Goal: Information Seeking & Learning: Find contact information

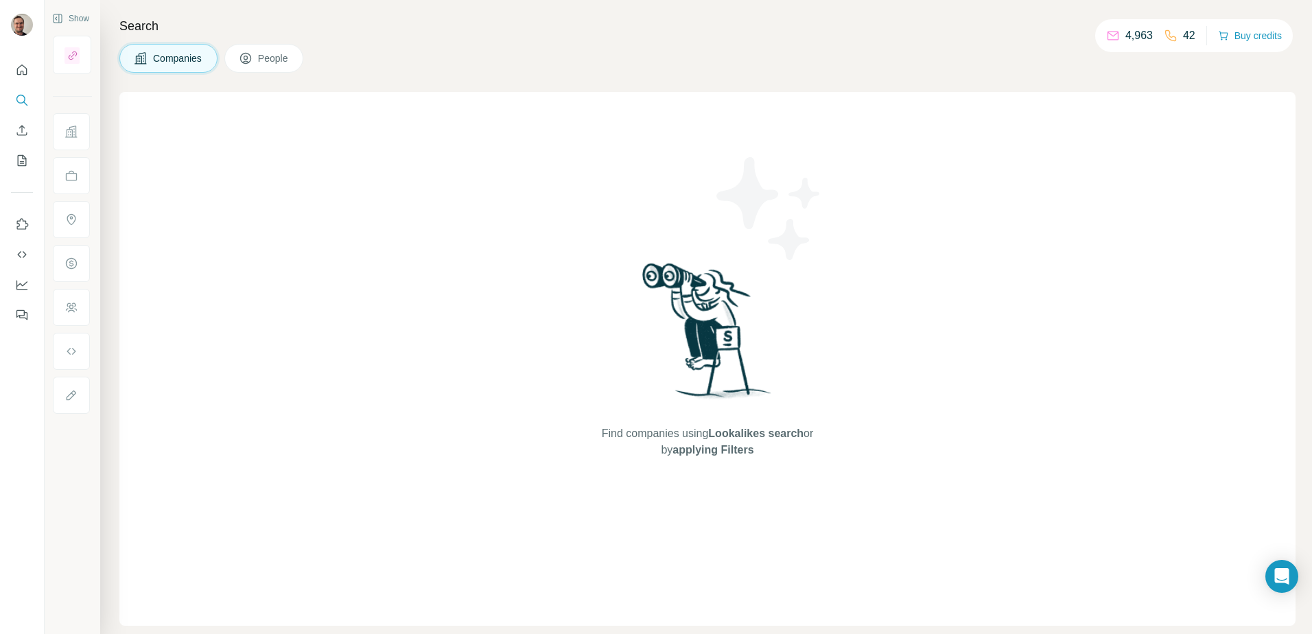
click at [298, 56] on button "People" at bounding box center [264, 58] width 80 height 29
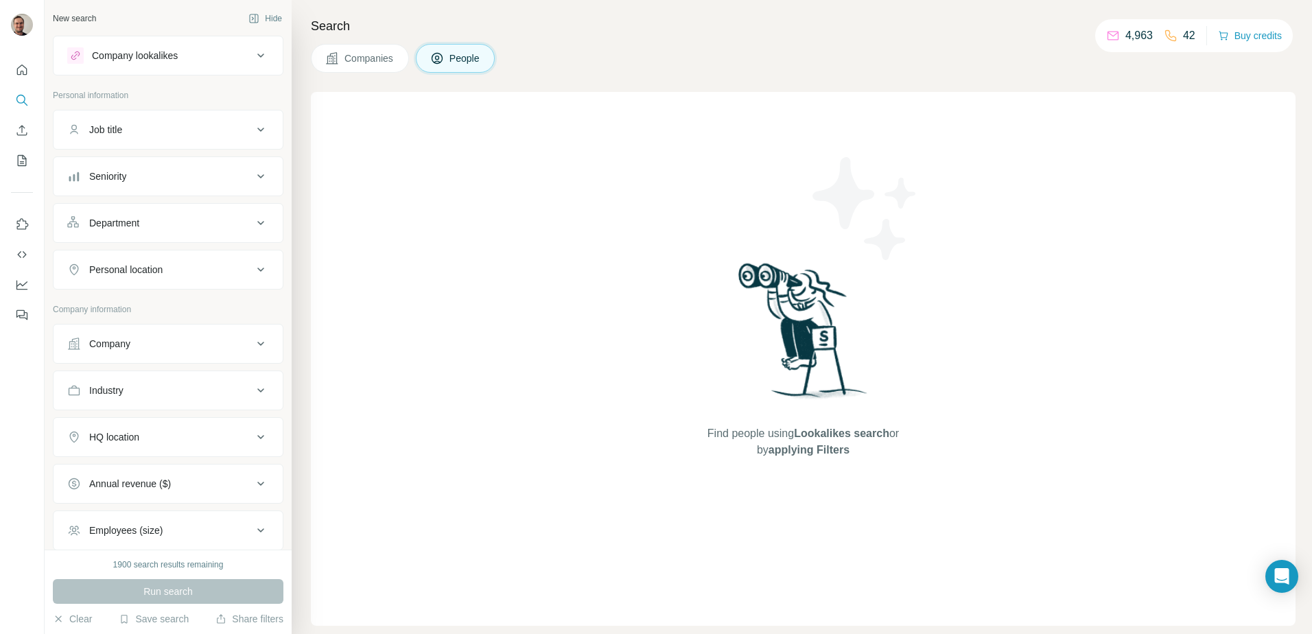
scroll to position [69, 0]
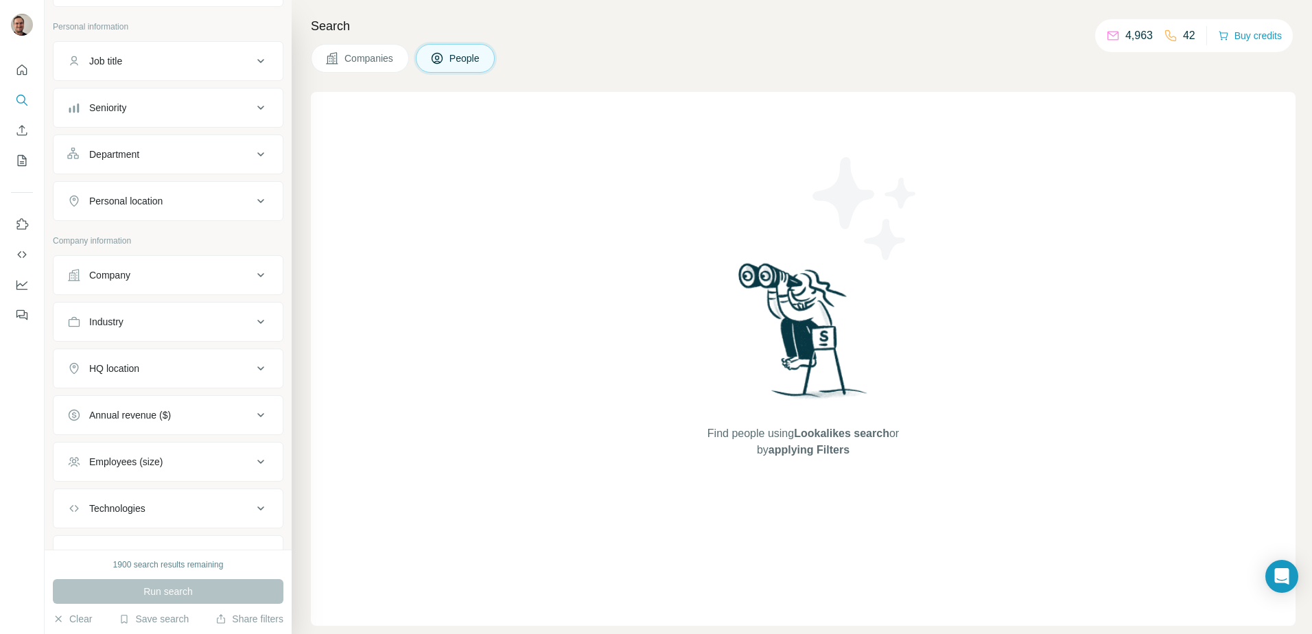
click at [226, 283] on button "Company" at bounding box center [168, 275] width 229 height 33
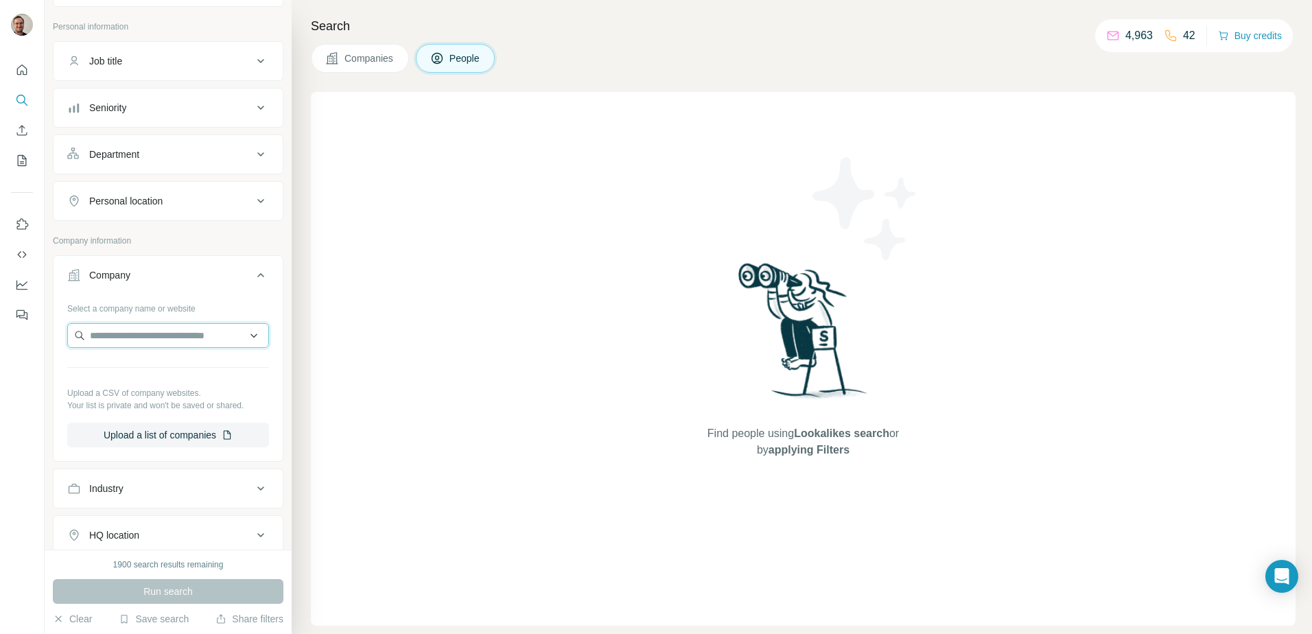
click at [157, 338] on input "text" at bounding box center [168, 335] width 202 height 25
type input "**********"
click at [157, 367] on p "Talleres Arania" at bounding box center [139, 367] width 66 height 14
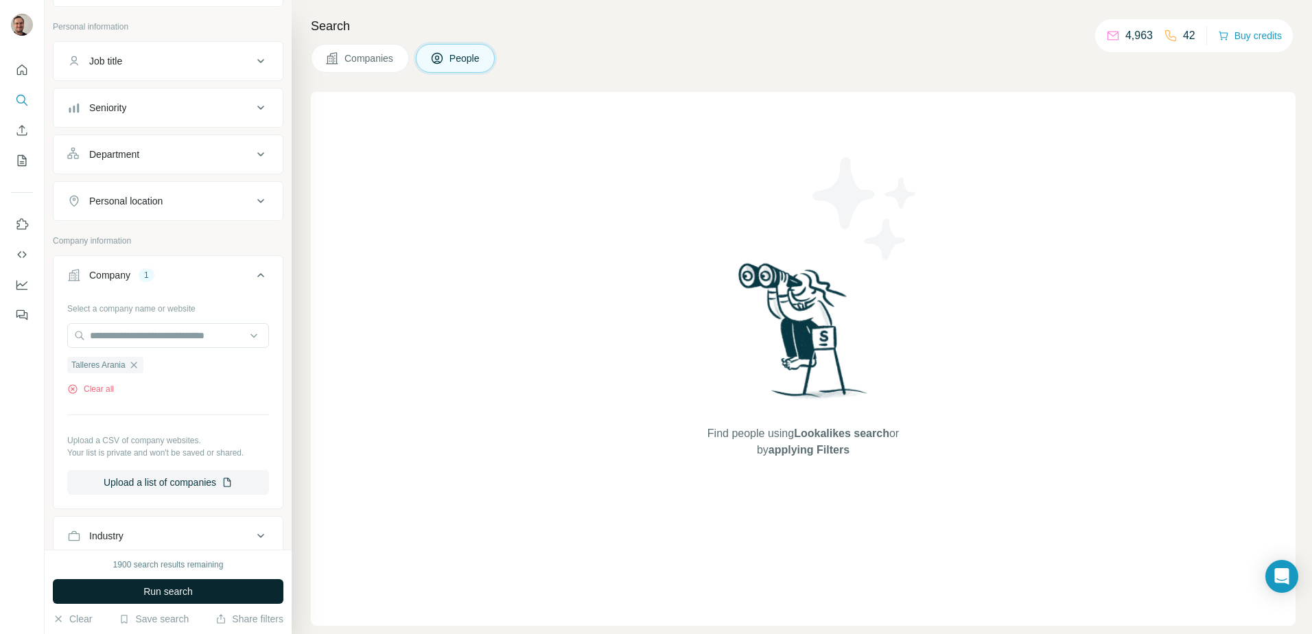
click at [204, 596] on button "Run search" at bounding box center [168, 591] width 231 height 25
click at [135, 368] on icon "button" at bounding box center [133, 365] width 6 height 6
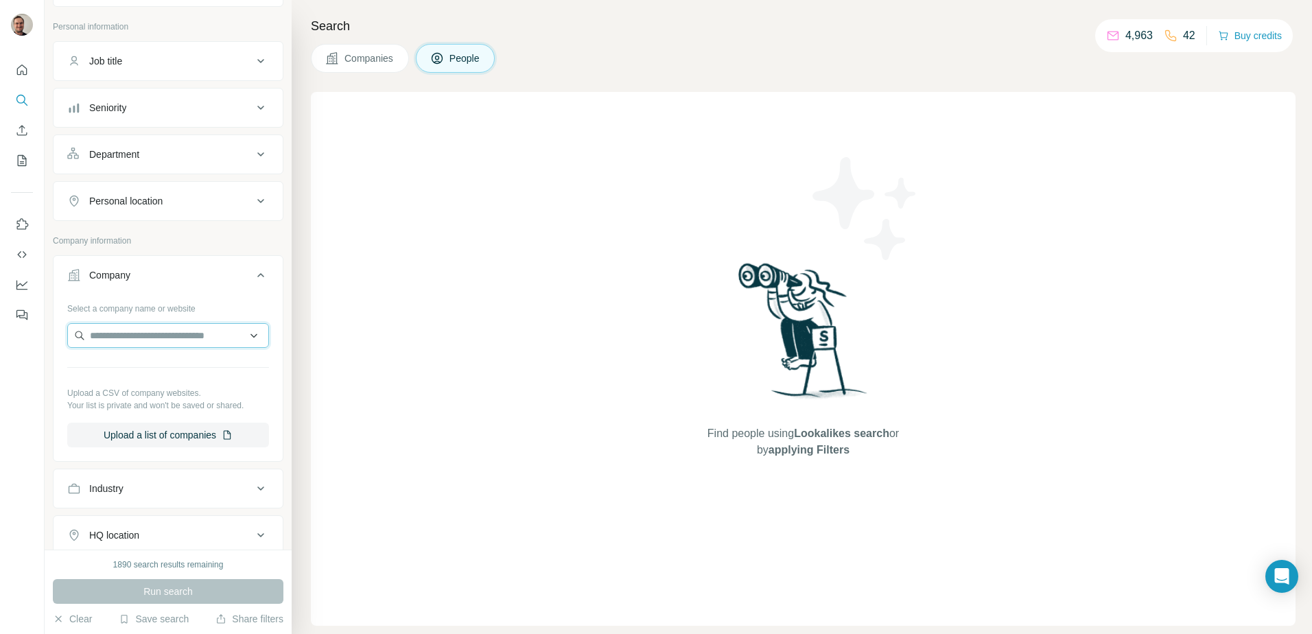
click at [129, 339] on input "text" at bounding box center [168, 335] width 202 height 25
type input "****"
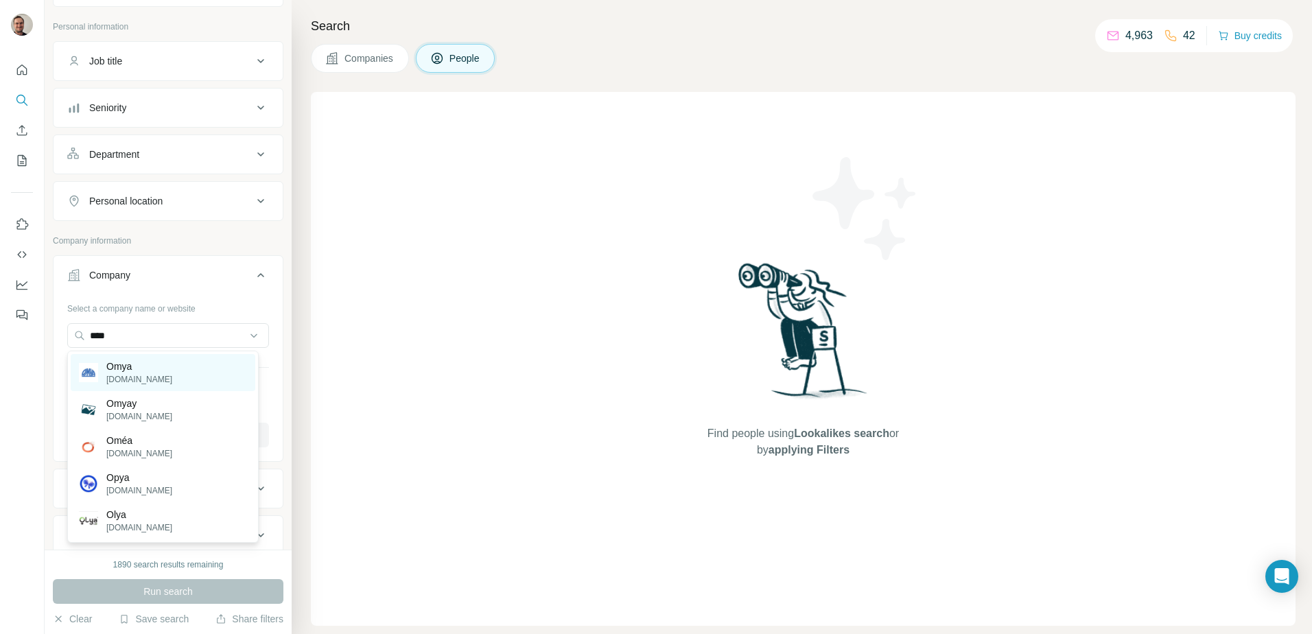
click at [130, 376] on p "[DOMAIN_NAME]" at bounding box center [139, 379] width 66 height 12
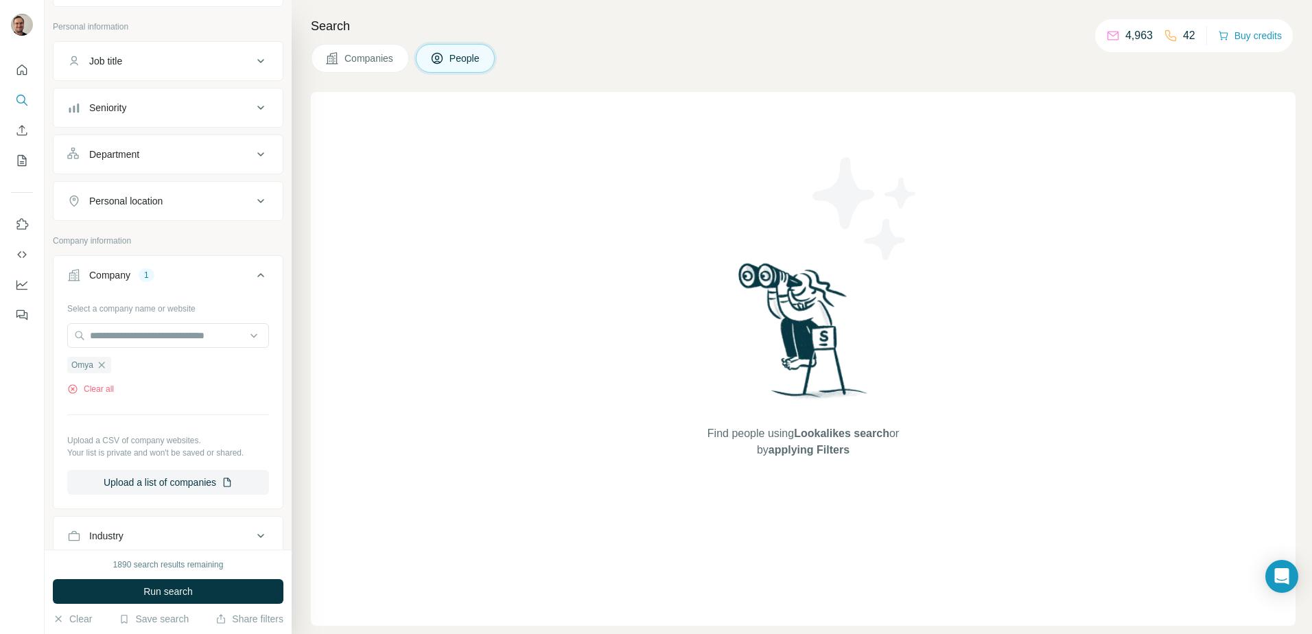
click at [172, 152] on div "Department" at bounding box center [159, 155] width 185 height 14
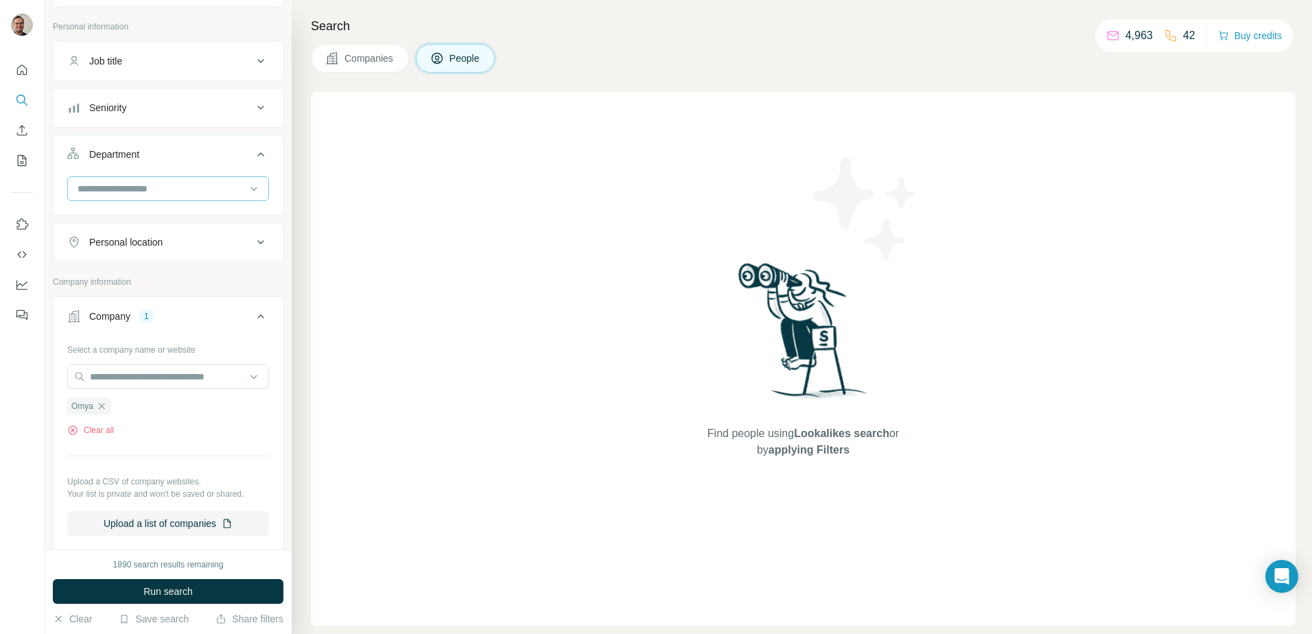
click at [156, 189] on input at bounding box center [160, 188] width 169 height 15
type input "******"
click at [184, 226] on p "Marketing and Advertising" at bounding box center [134, 220] width 110 height 14
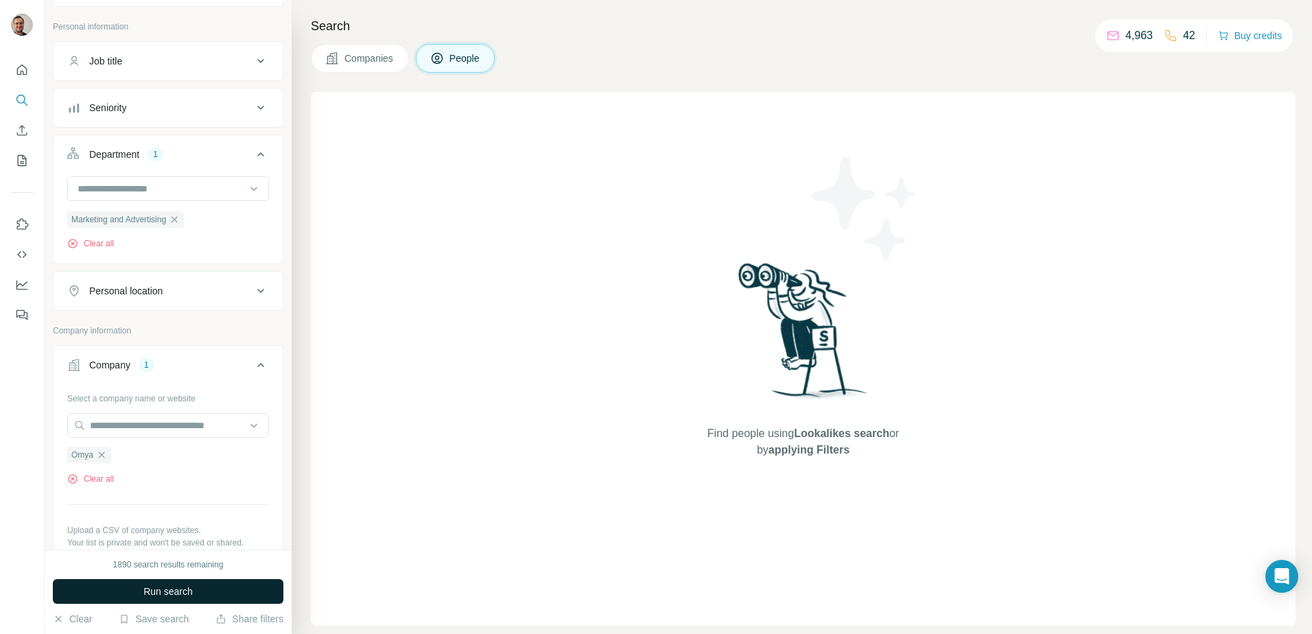
click at [174, 585] on span "Run search" at bounding box center [167, 592] width 49 height 14
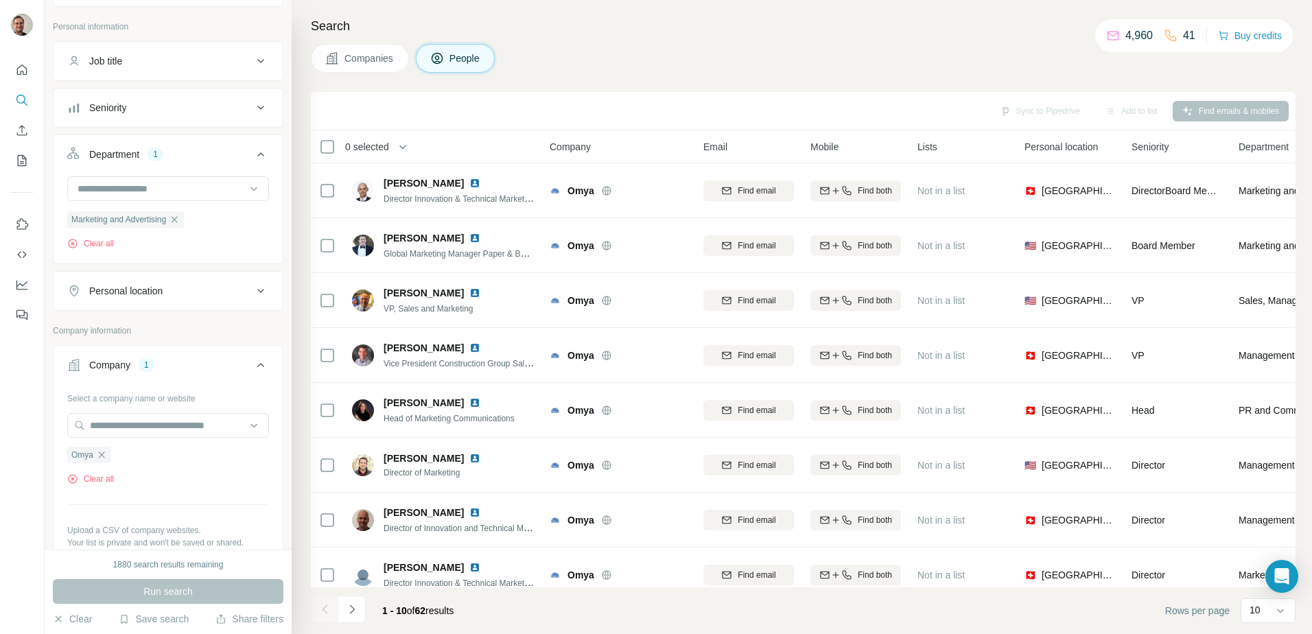
scroll to position [132, 0]
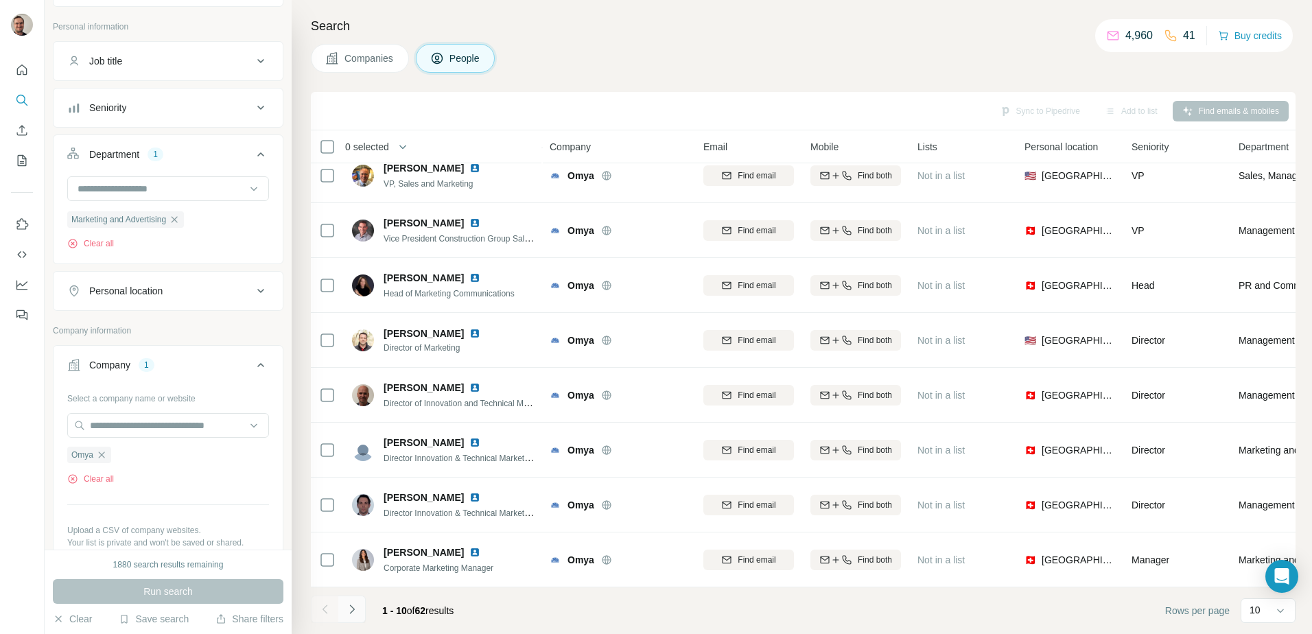
click at [351, 615] on icon "Navigate to next page" at bounding box center [352, 609] width 14 height 14
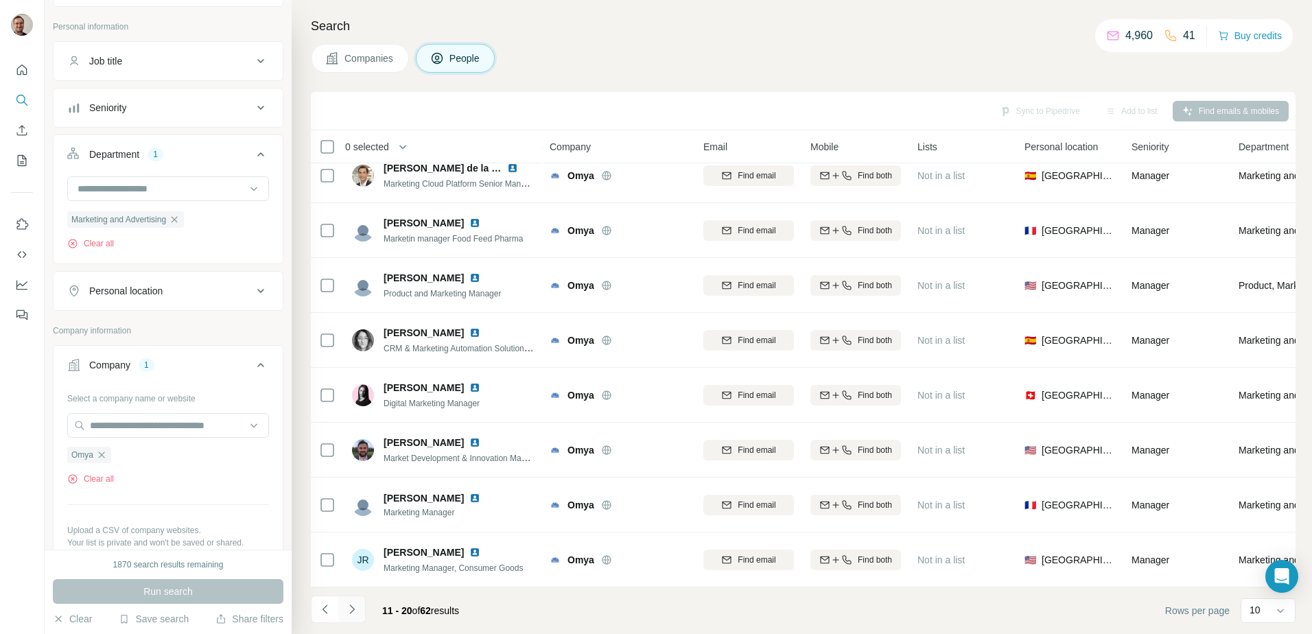
click at [358, 609] on icon "Navigate to next page" at bounding box center [352, 609] width 14 height 14
click at [349, 605] on icon "Navigate to next page" at bounding box center [352, 609] width 14 height 14
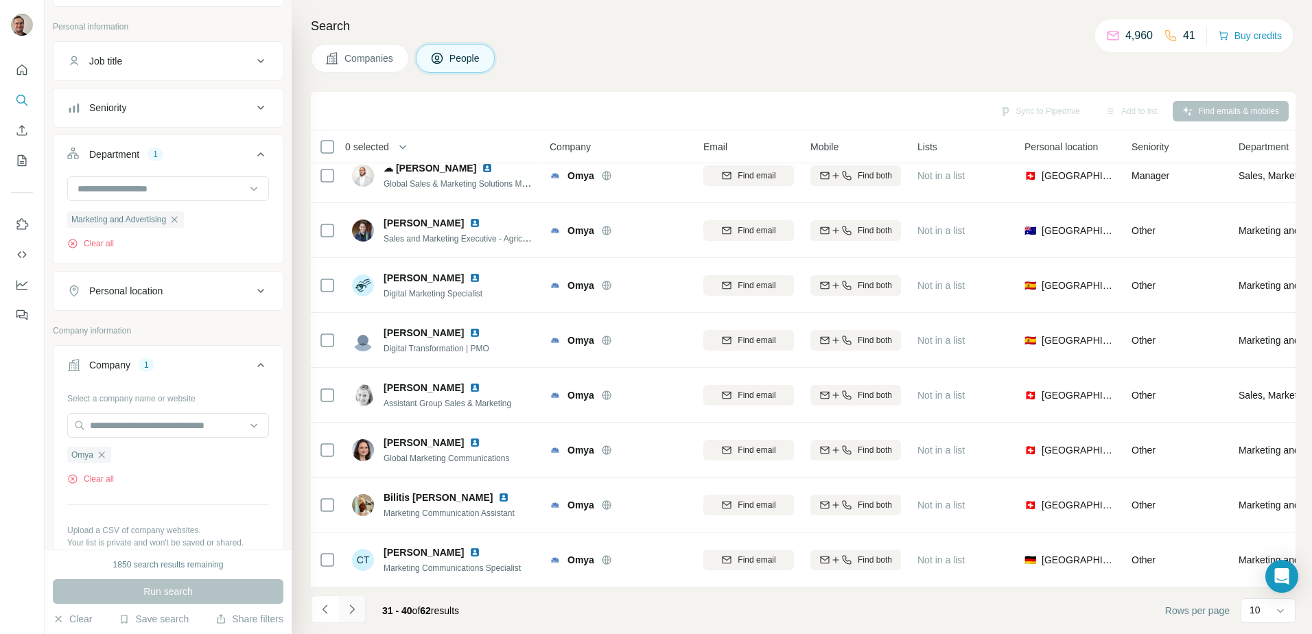
click at [353, 611] on icon "Navigate to next page" at bounding box center [352, 609] width 14 height 14
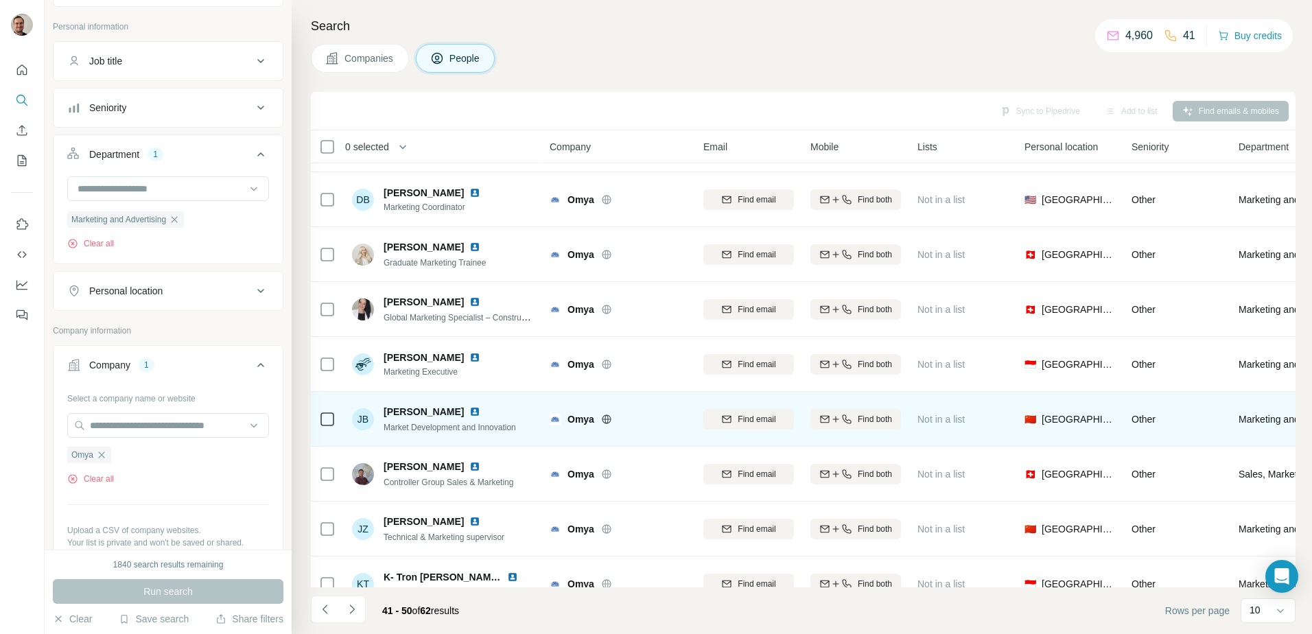
scroll to position [0, 0]
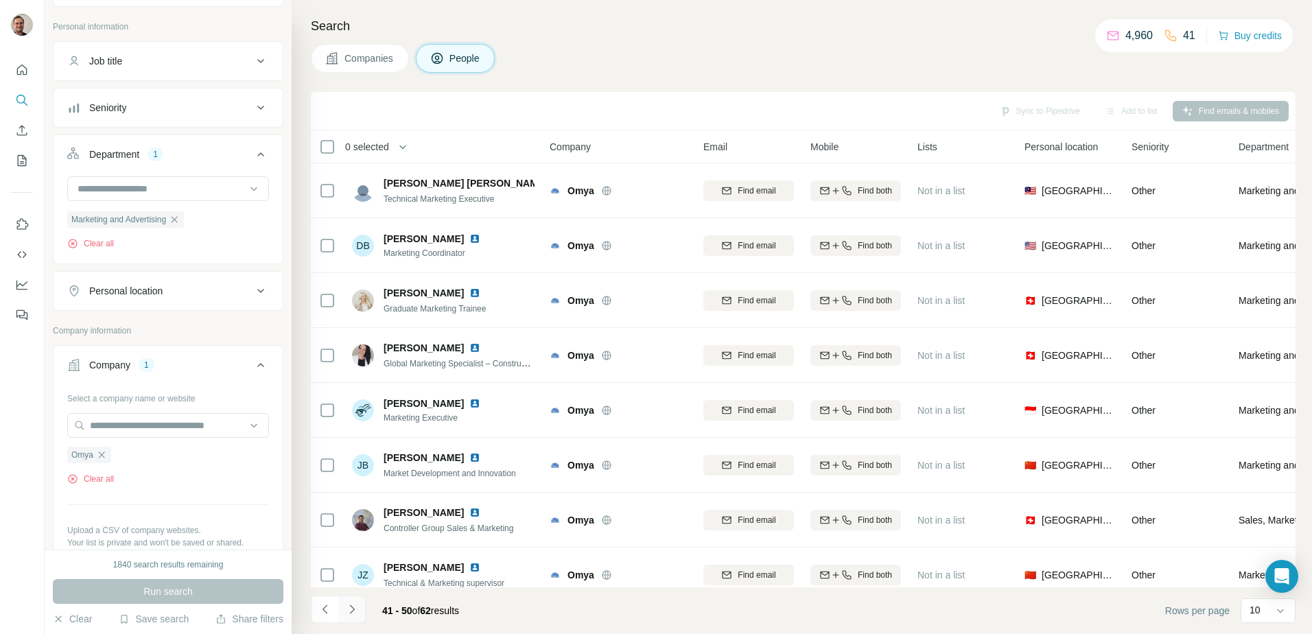
click at [349, 613] on icon "Navigate to next page" at bounding box center [352, 609] width 14 height 14
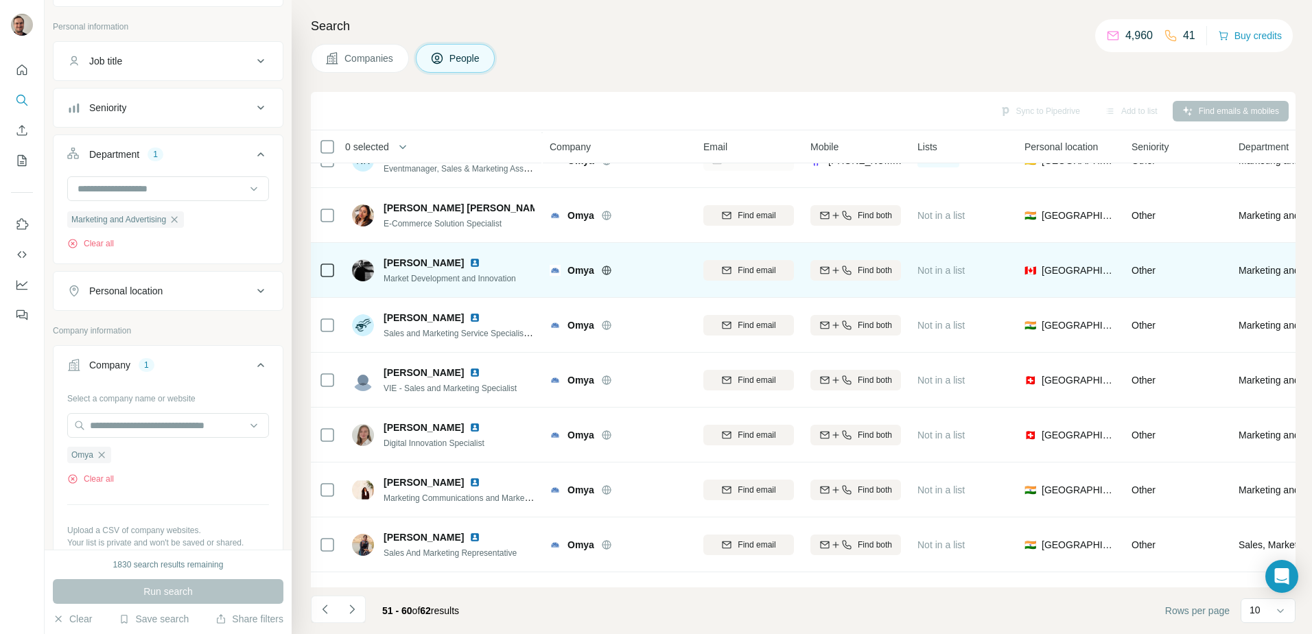
scroll to position [132, 0]
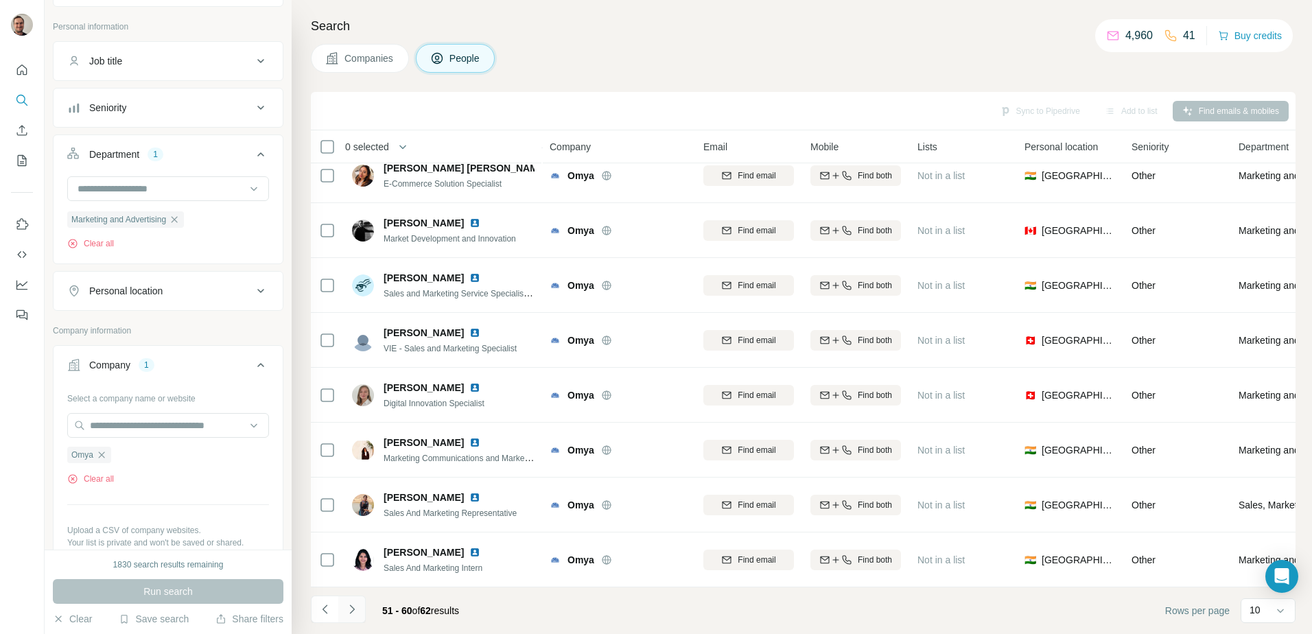
click at [356, 611] on icon "Navigate to next page" at bounding box center [352, 609] width 14 height 14
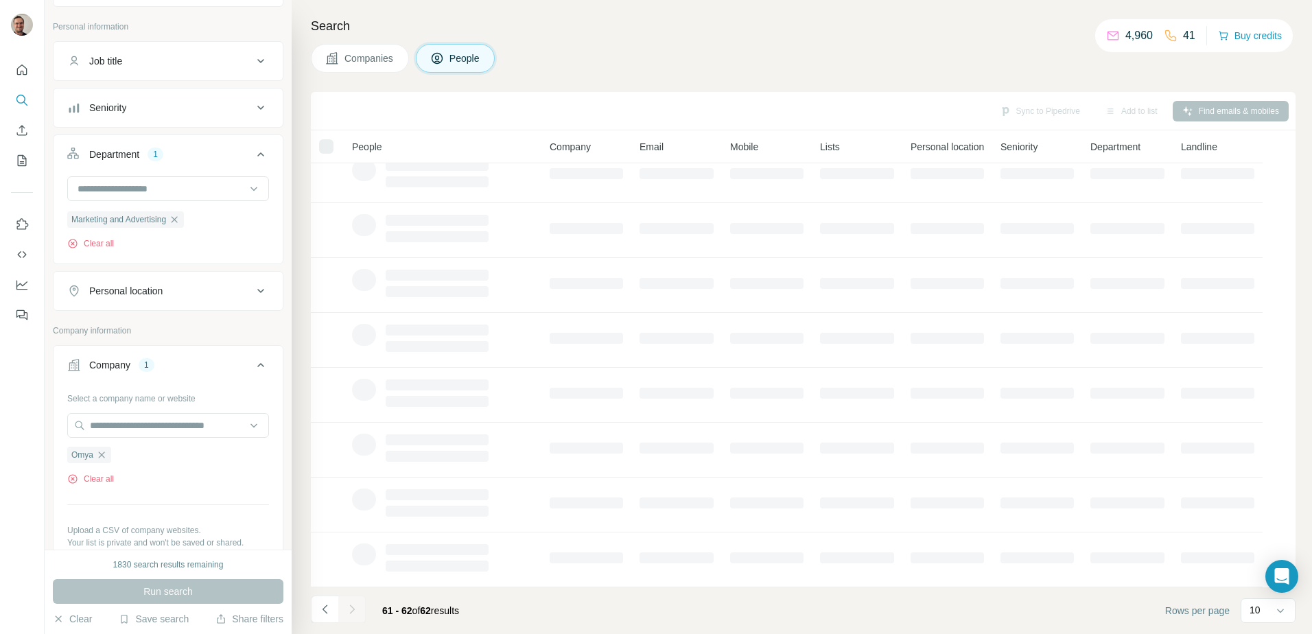
scroll to position [0, 0]
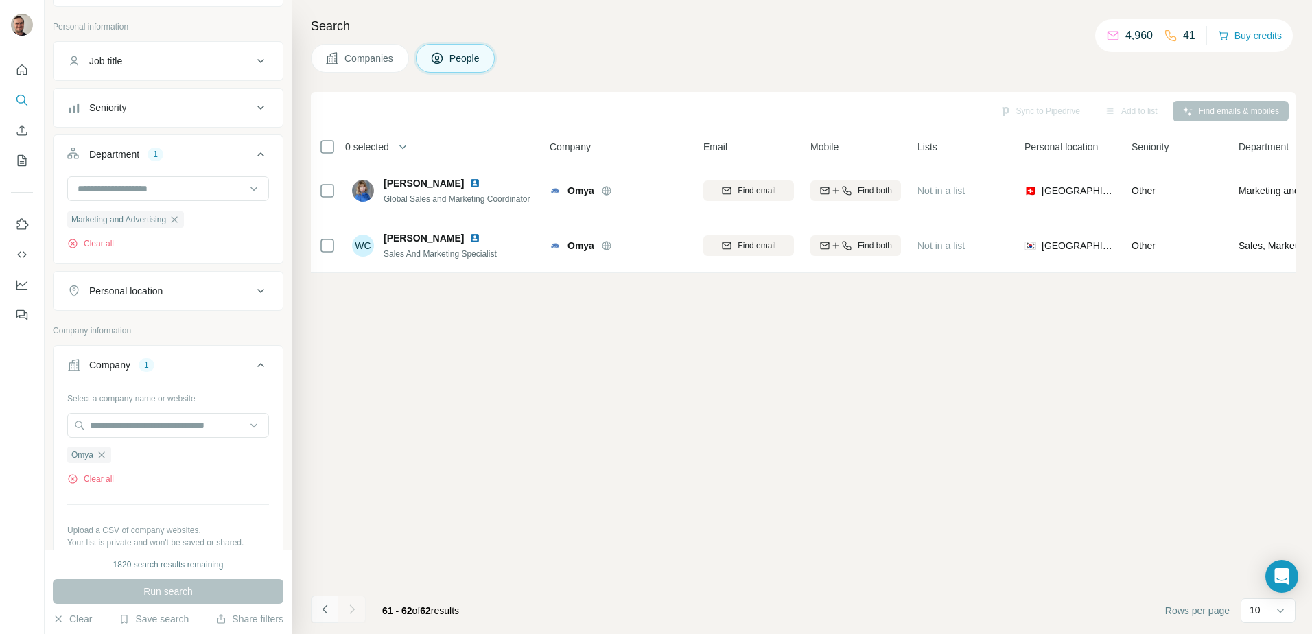
click at [323, 608] on icon "Navigate to previous page" at bounding box center [325, 609] width 14 height 14
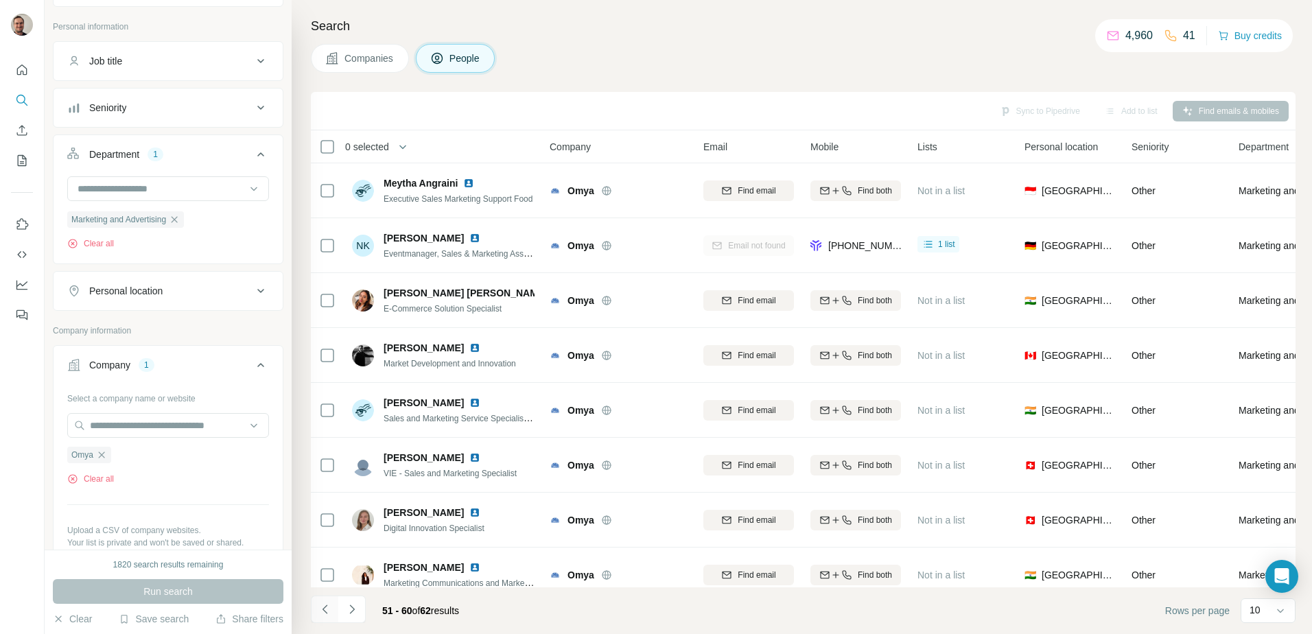
click at [323, 608] on icon "Navigate to previous page" at bounding box center [325, 609] width 14 height 14
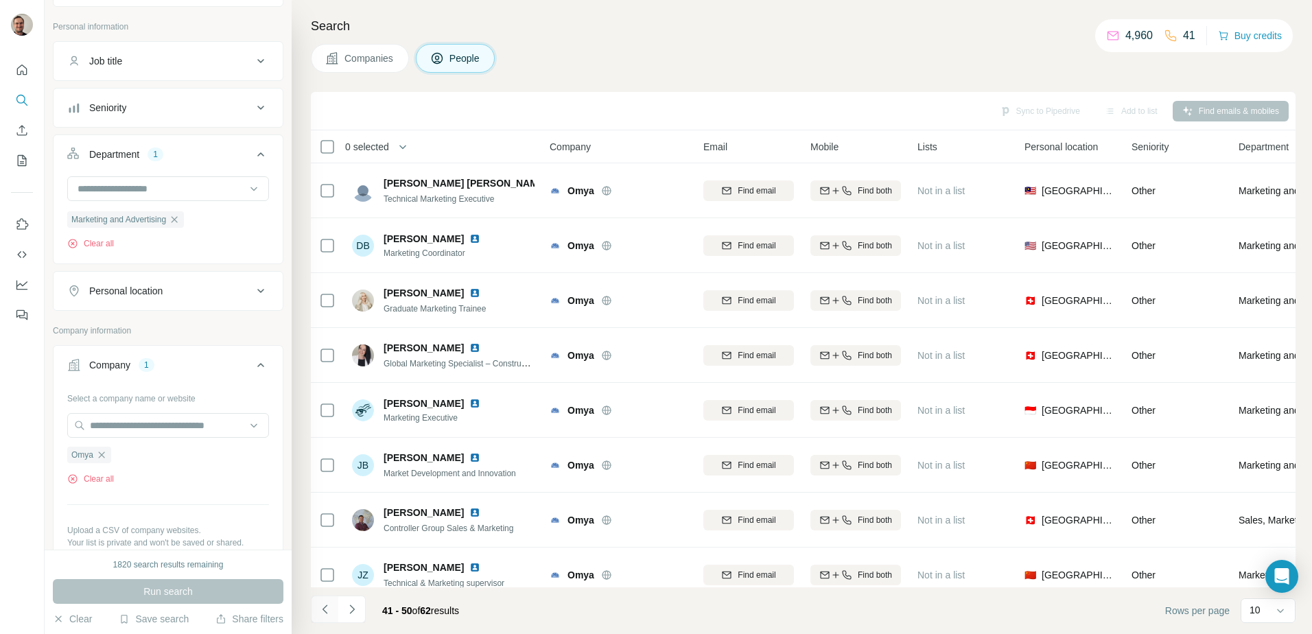
click at [323, 608] on icon "Navigate to previous page" at bounding box center [325, 609] width 14 height 14
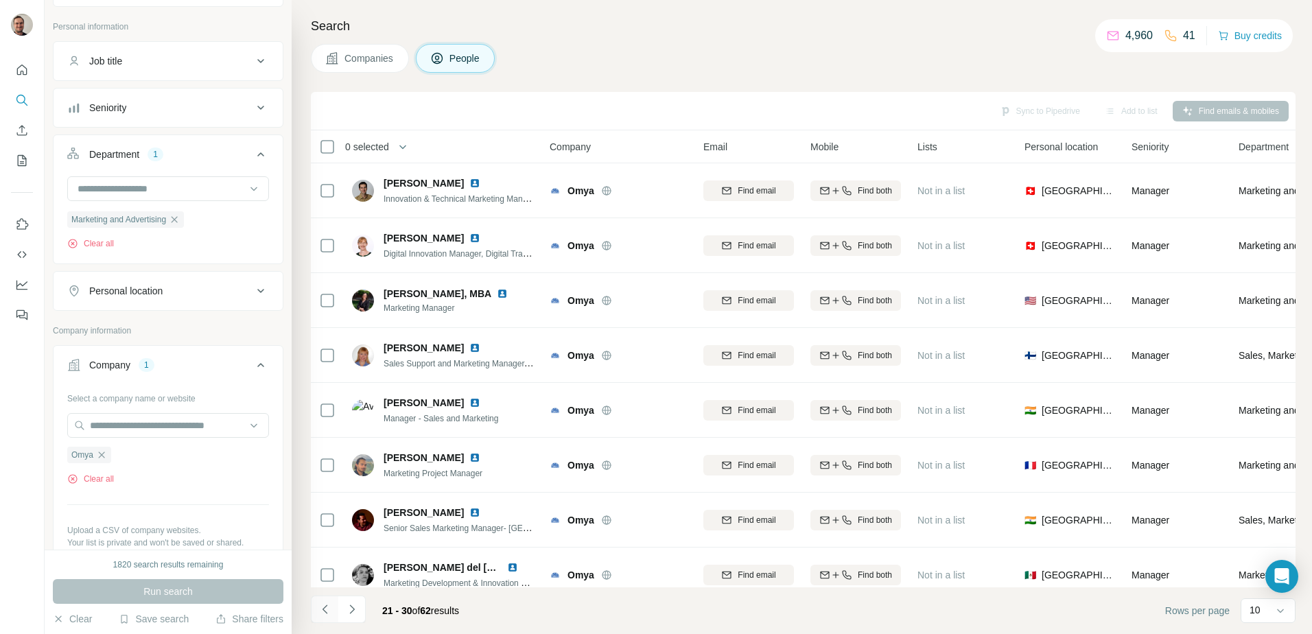
click at [323, 608] on icon "Navigate to previous page" at bounding box center [325, 609] width 14 height 14
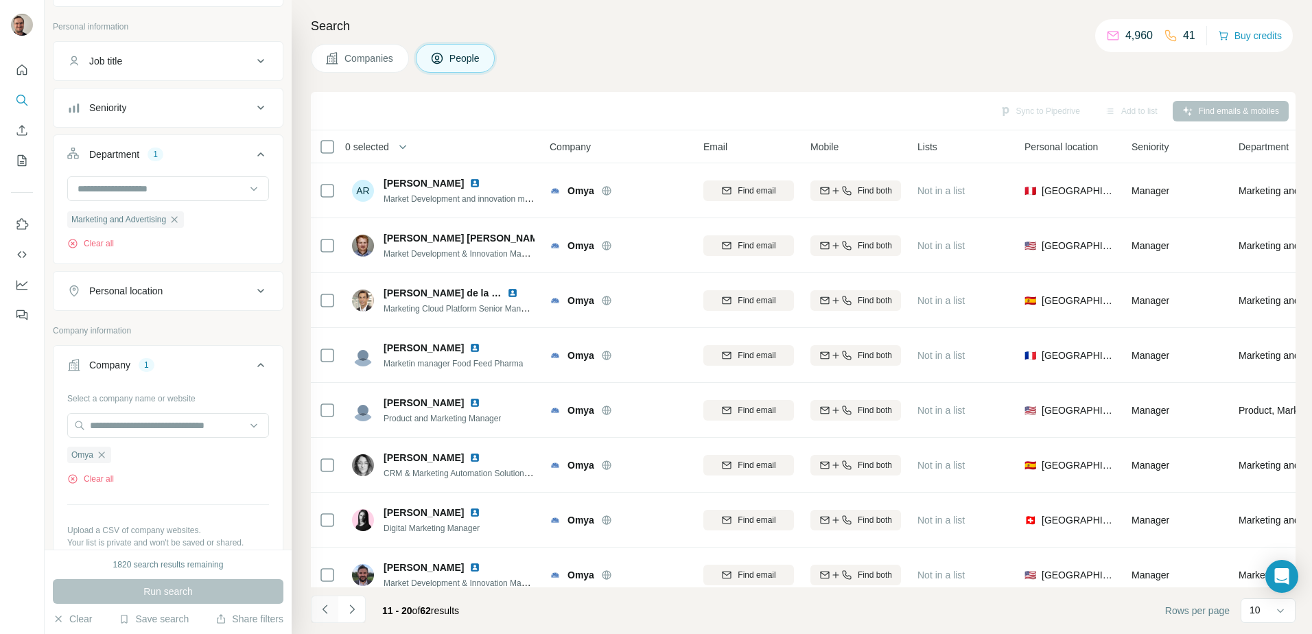
click at [323, 608] on icon "Navigate to previous page" at bounding box center [325, 609] width 14 height 14
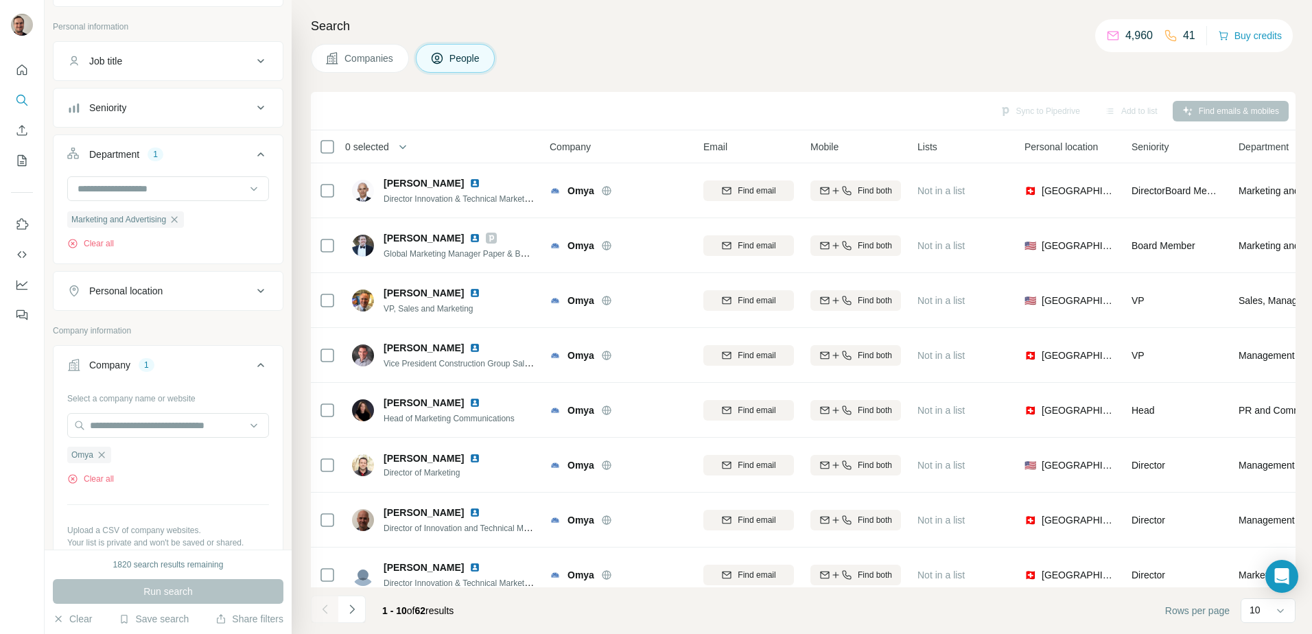
click at [323, 608] on div at bounding box center [324, 609] width 27 height 27
